Goal: Task Accomplishment & Management: Complete application form

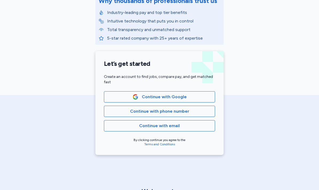
scroll to position [81, 0]
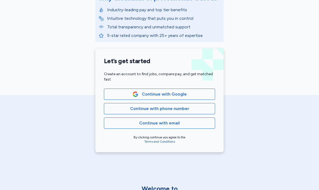
click at [187, 111] on span "Continue with phone number" at bounding box center [159, 108] width 59 height 6
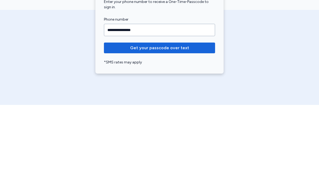
type input "**********"
click at [190, 129] on span "Get your passcode over text" at bounding box center [159, 132] width 103 height 6
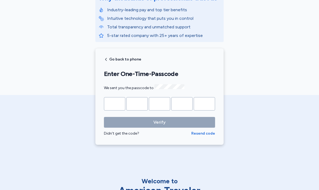
click at [115, 100] on input "Please enter OTP character 1" at bounding box center [114, 103] width 21 height 13
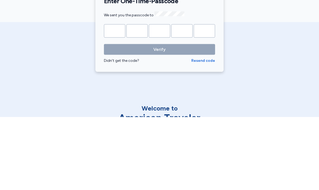
type input "*"
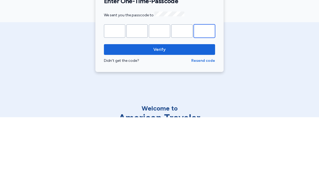
type input "*"
click at [183, 119] on span "Verify" at bounding box center [159, 122] width 103 height 6
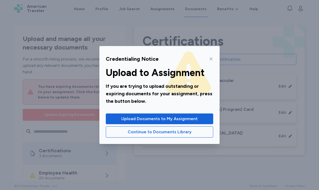
click at [204, 118] on span "Upload Documents to My Assignment" at bounding box center [159, 118] width 99 height 6
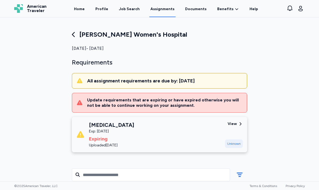
click at [195, 7] on link "Documents" at bounding box center [195, 8] width 23 height 17
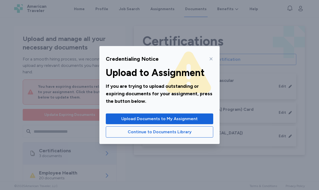
click at [199, 122] on button "Upload Documents to My Assignment" at bounding box center [159, 118] width 107 height 11
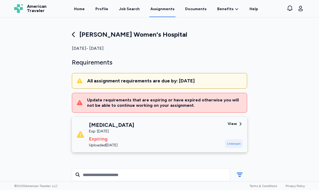
click at [84, 11] on link "Home" at bounding box center [79, 8] width 13 height 17
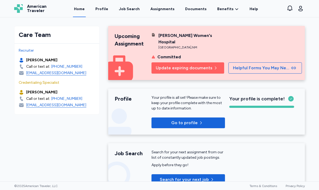
click at [193, 12] on link "Documents" at bounding box center [195, 8] width 23 height 17
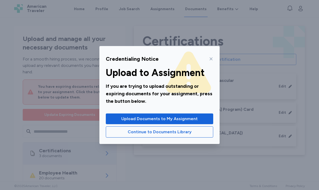
click at [209, 57] on icon at bounding box center [211, 59] width 4 height 4
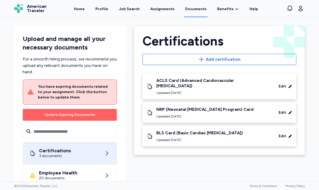
click at [172, 59] on span "Add certification" at bounding box center [219, 59] width 145 height 6
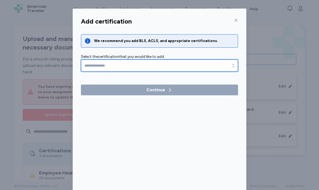
click at [233, 68] on icon "button" at bounding box center [232, 65] width 5 height 5
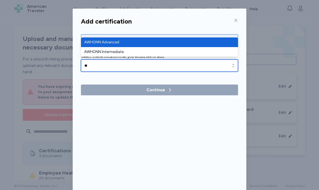
type input "**********"
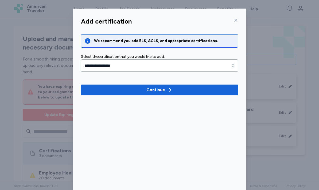
click at [227, 90] on span "Continue" at bounding box center [159, 89] width 148 height 6
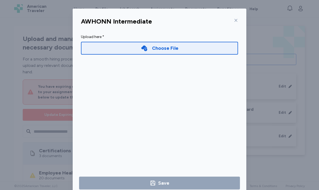
click at [201, 47] on div "Choose File" at bounding box center [159, 48] width 157 height 13
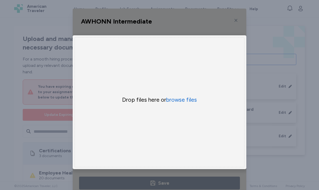
click at [179, 103] on button "browse files" at bounding box center [181, 99] width 31 height 7
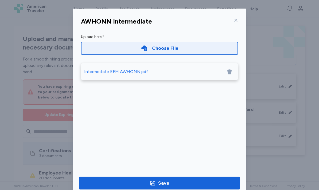
click at [233, 182] on span "Save" at bounding box center [159, 182] width 152 height 7
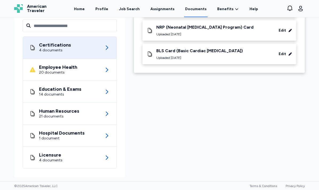
scroll to position [105, 0]
